Goal: Find specific page/section: Find specific page/section

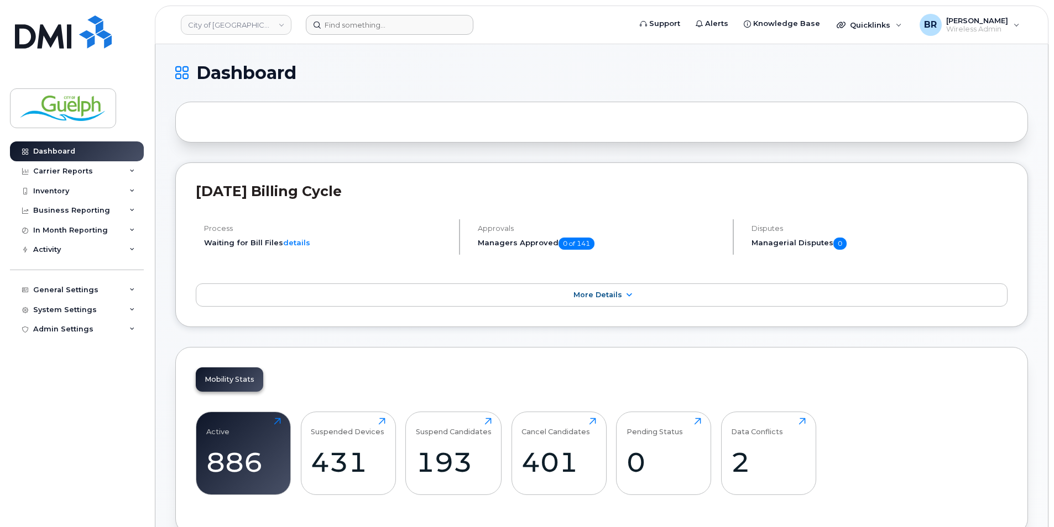
drag, startPoint x: 334, startPoint y: 12, endPoint x: 336, endPoint y: 28, distance: 16.2
click at [336, 23] on header "City of Guelph Support Alerts Knowledge Base Quicklinks Suspend / Cancel Device…" at bounding box center [601, 25] width 893 height 39
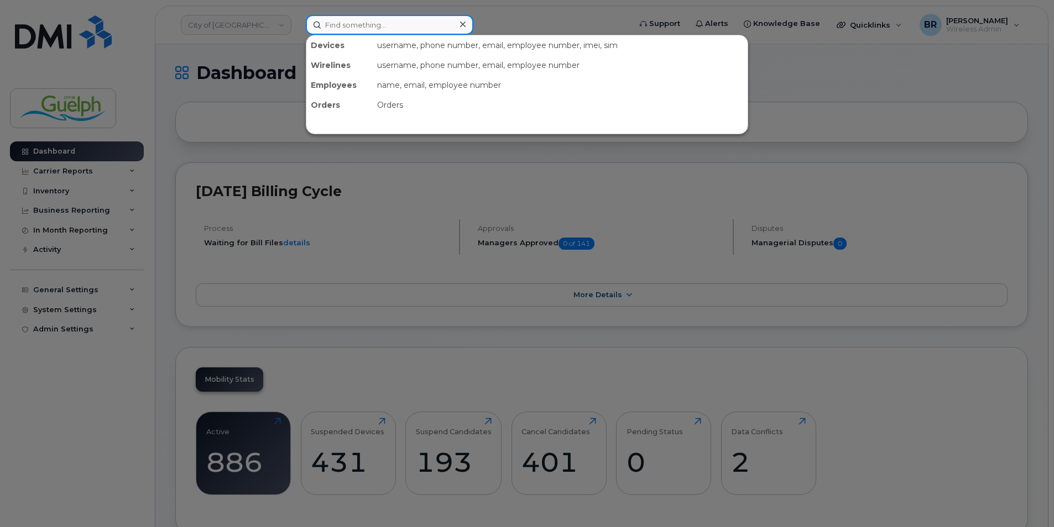
click at [337, 28] on input at bounding box center [389, 25] width 167 height 20
paste input "5197678073"
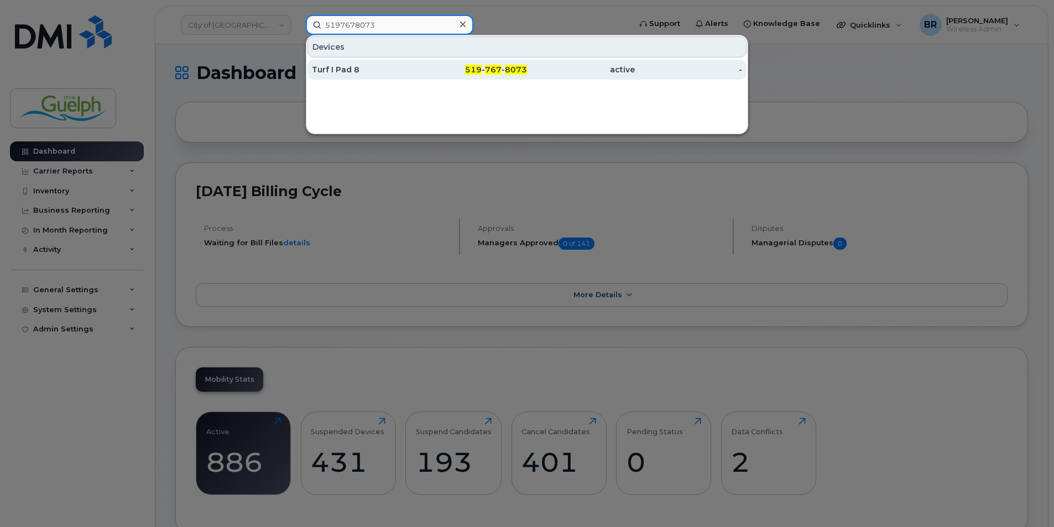
type input "5197678073"
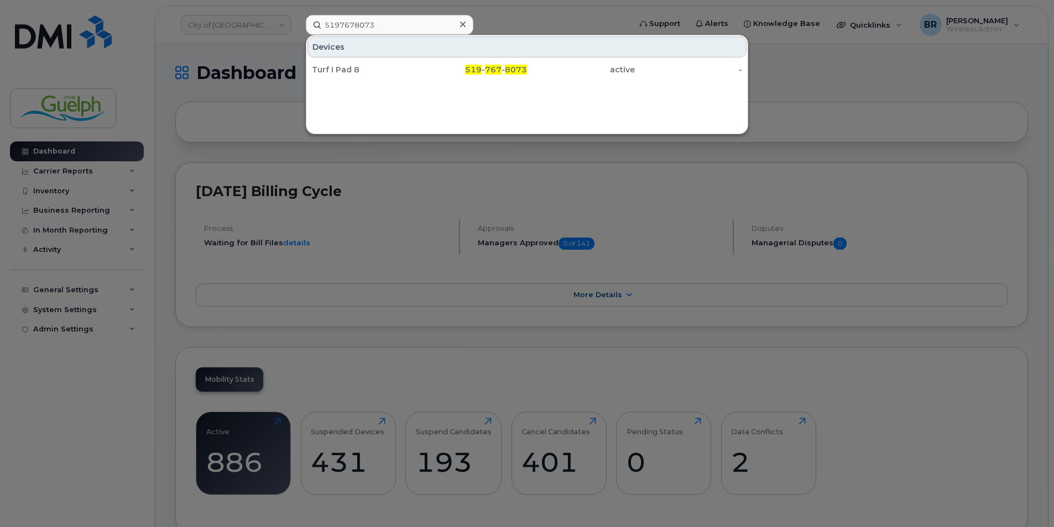
drag, startPoint x: 400, startPoint y: 70, endPoint x: 483, endPoint y: 86, distance: 85.1
click at [400, 70] on div "Turf I Pad 8" at bounding box center [366, 69] width 108 height 11
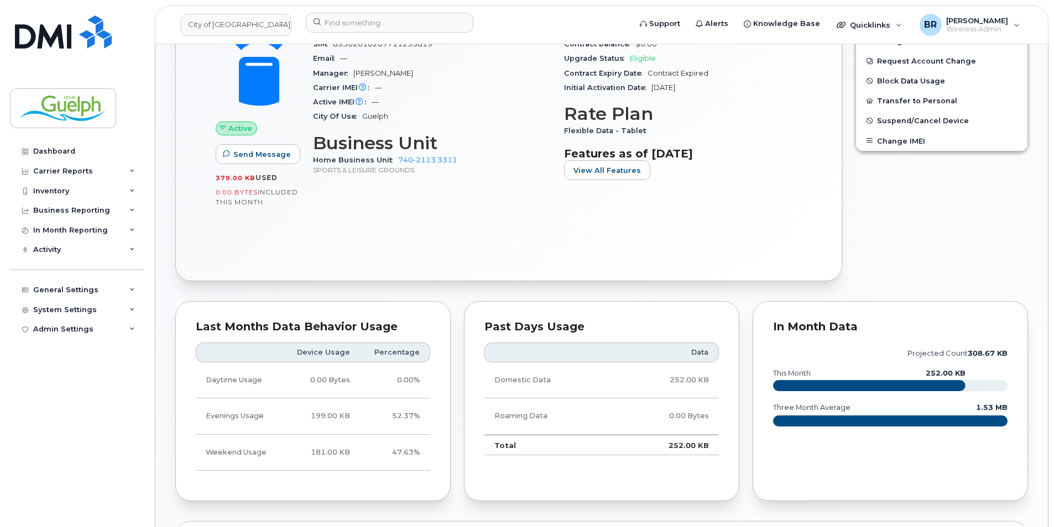
scroll to position [111, 0]
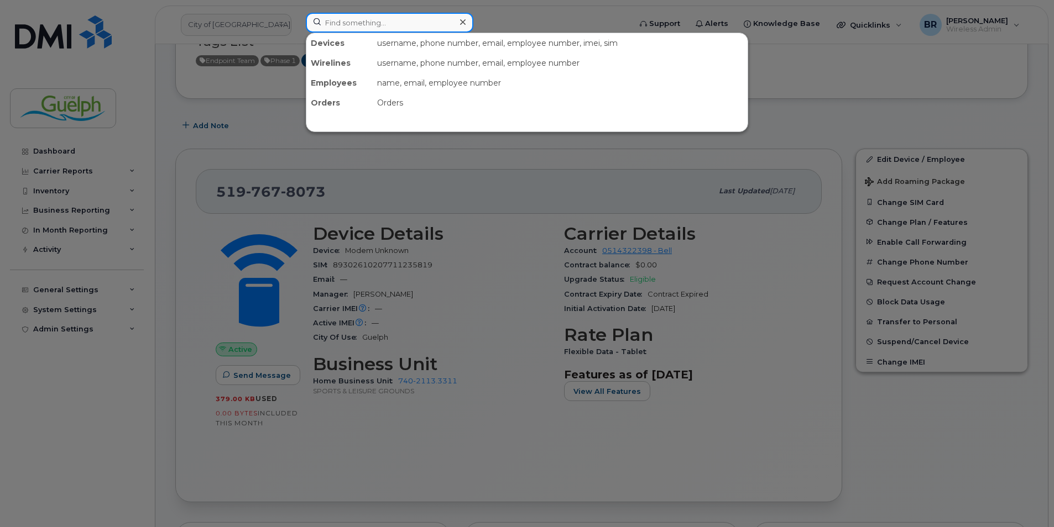
click at [322, 26] on input at bounding box center [389, 23] width 167 height 20
paste input "5198200645"
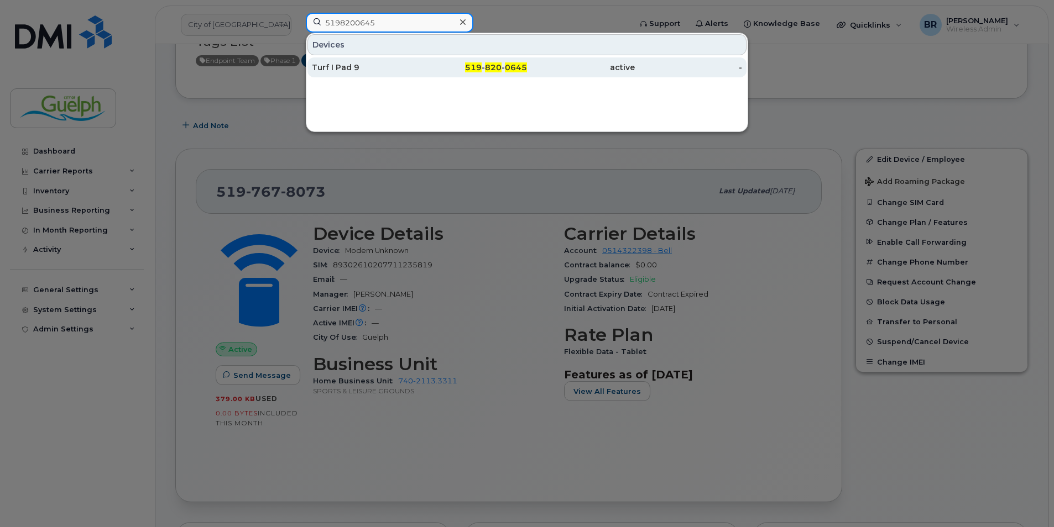
type input "5198200645"
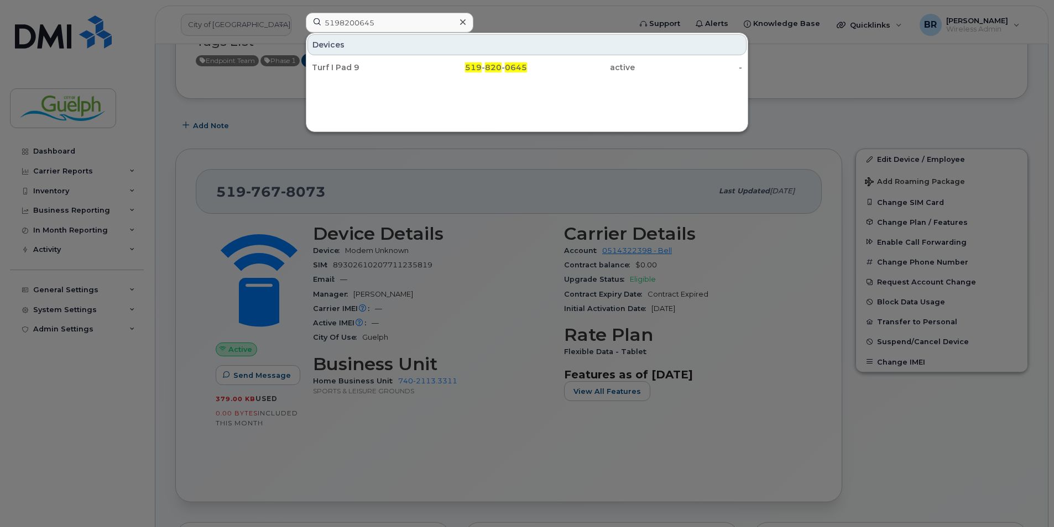
drag, startPoint x: 397, startPoint y: 68, endPoint x: 472, endPoint y: 103, distance: 82.3
click at [397, 68] on div "Turf I Pad 9" at bounding box center [366, 67] width 108 height 11
